Goal: Information Seeking & Learning: Learn about a topic

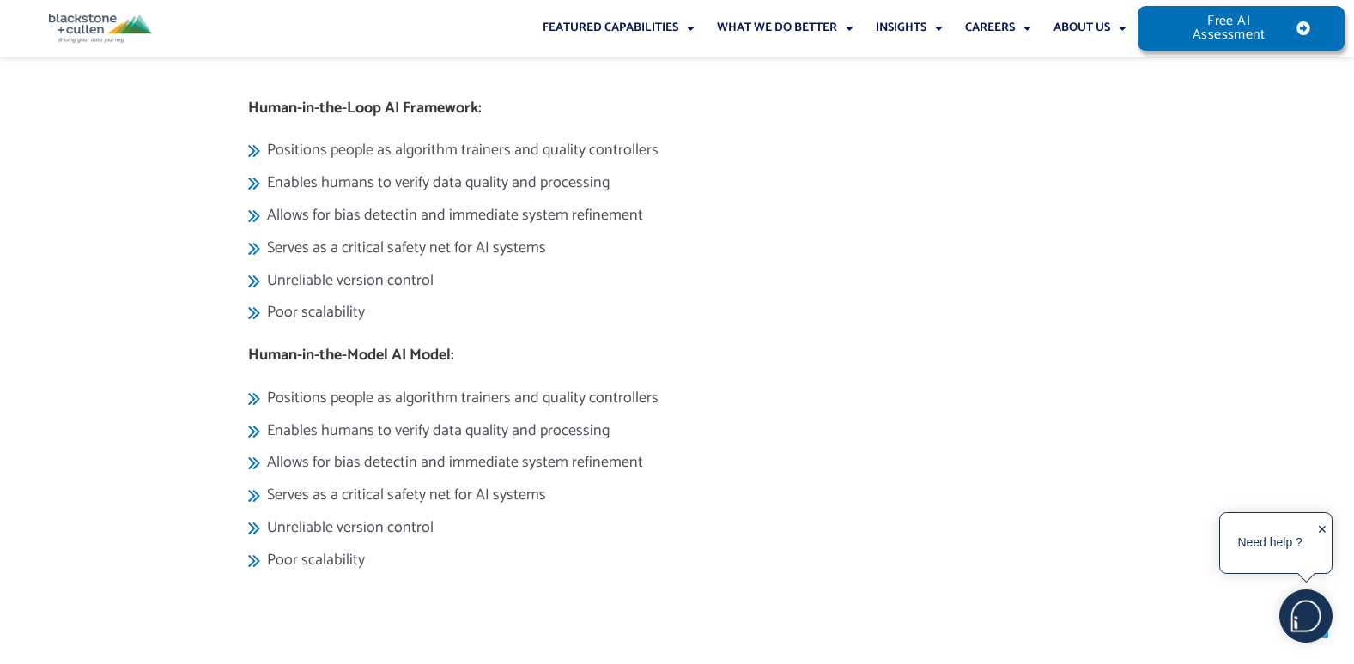
scroll to position [2243, 0]
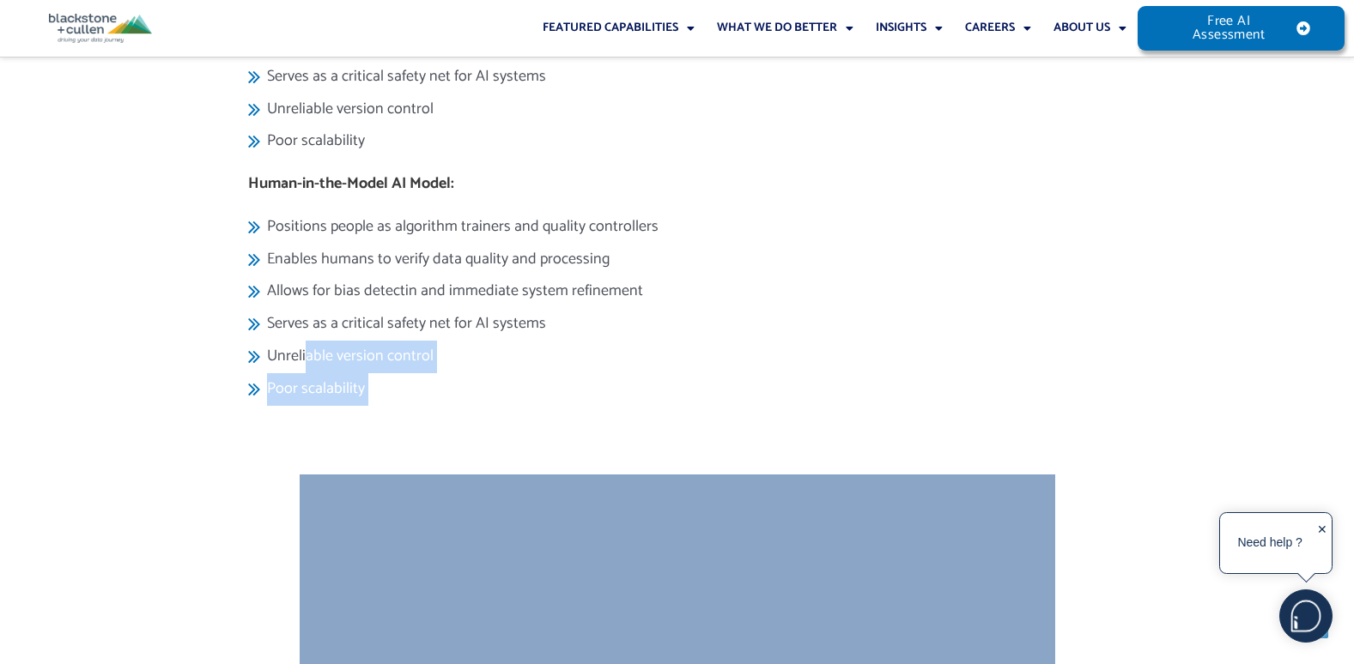
drag, startPoint x: 535, startPoint y: 390, endPoint x: 306, endPoint y: 337, distance: 234.5
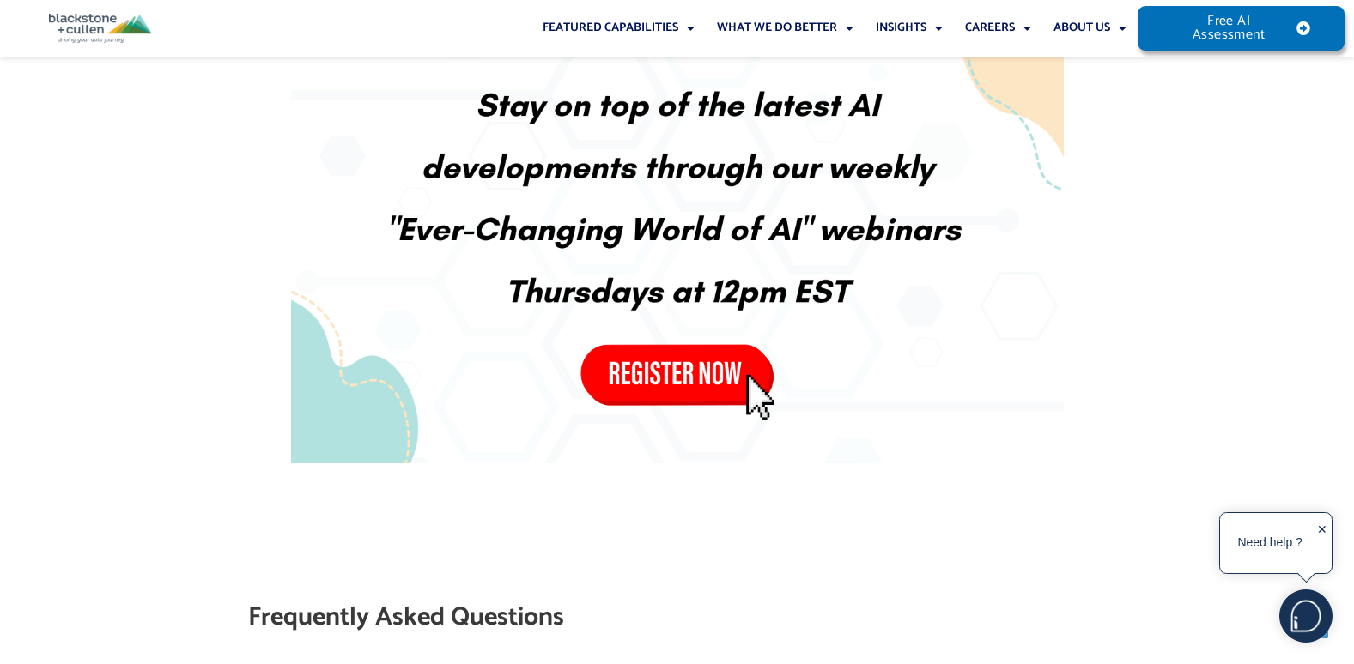
scroll to position [6483, 0]
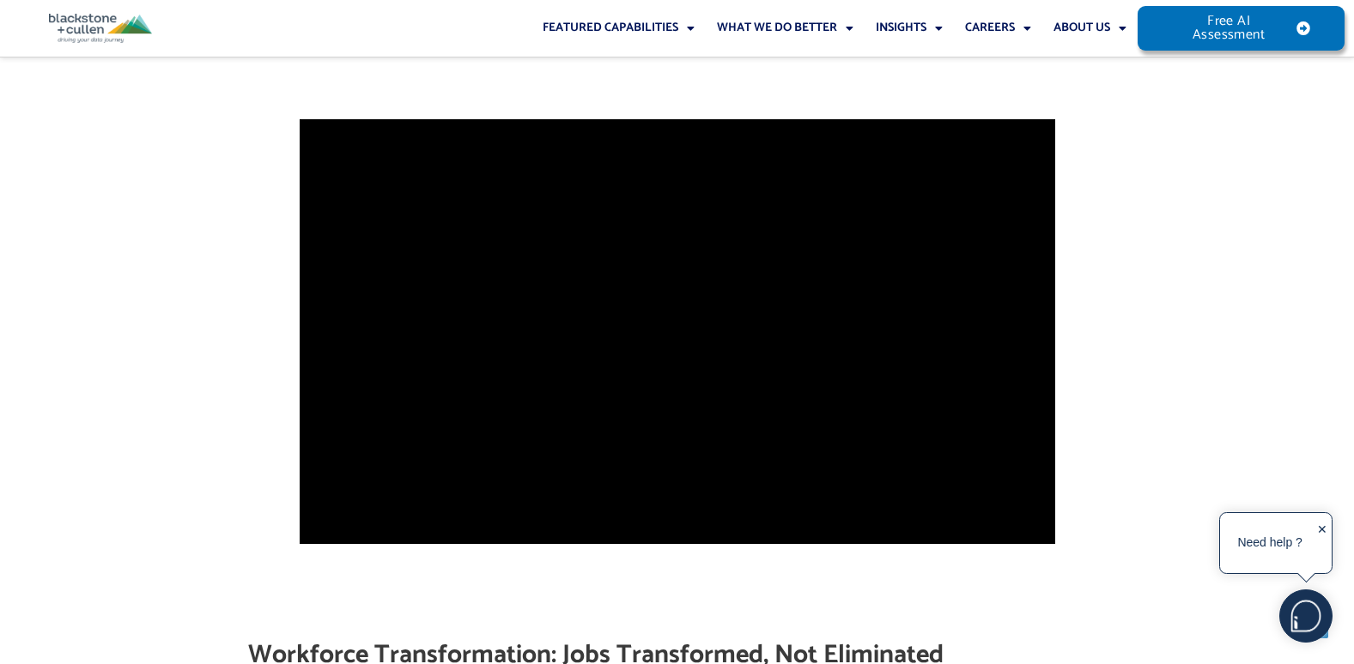
scroll to position [2255, 0]
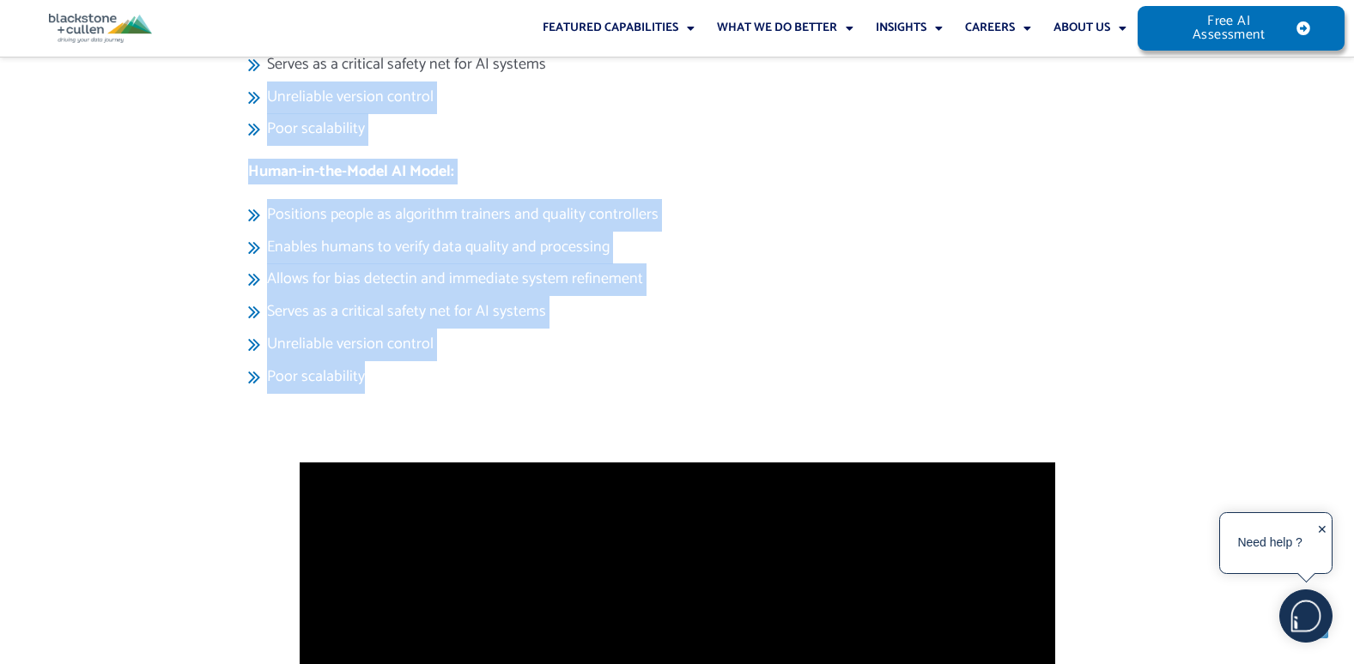
drag, startPoint x: 420, startPoint y: 348, endPoint x: 329, endPoint y: 80, distance: 282.9
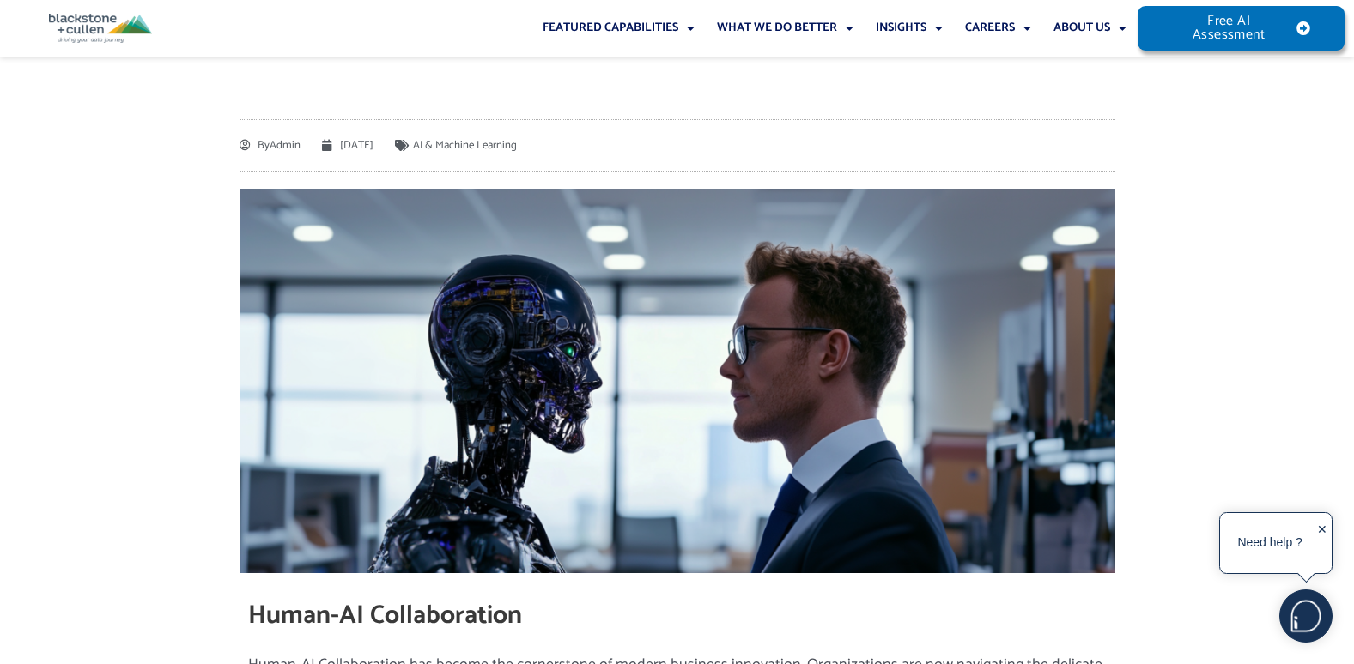
scroll to position [195, 0]
